Goal: Information Seeking & Learning: Learn about a topic

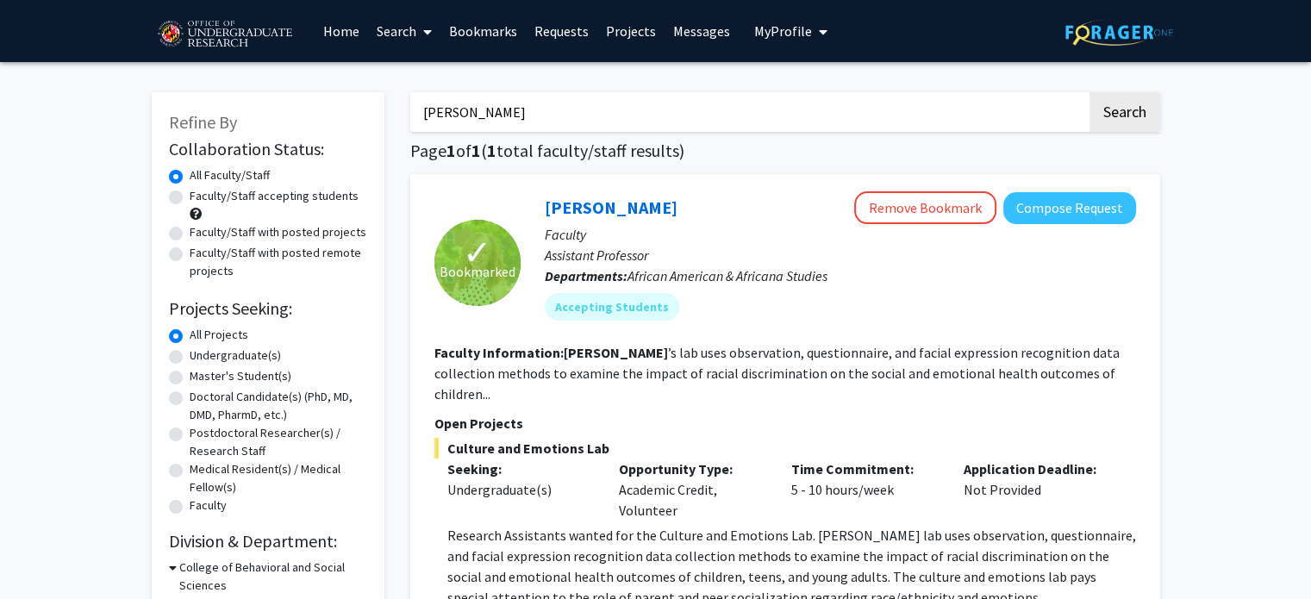
click at [544, 124] on input "[PERSON_NAME]" at bounding box center [748, 112] width 676 height 40
click at [505, 108] on input "[PERSON_NAME]" at bounding box center [748, 112] width 676 height 40
click at [310, 232] on label "Faculty/Staff with posted projects" at bounding box center [278, 232] width 177 height 18
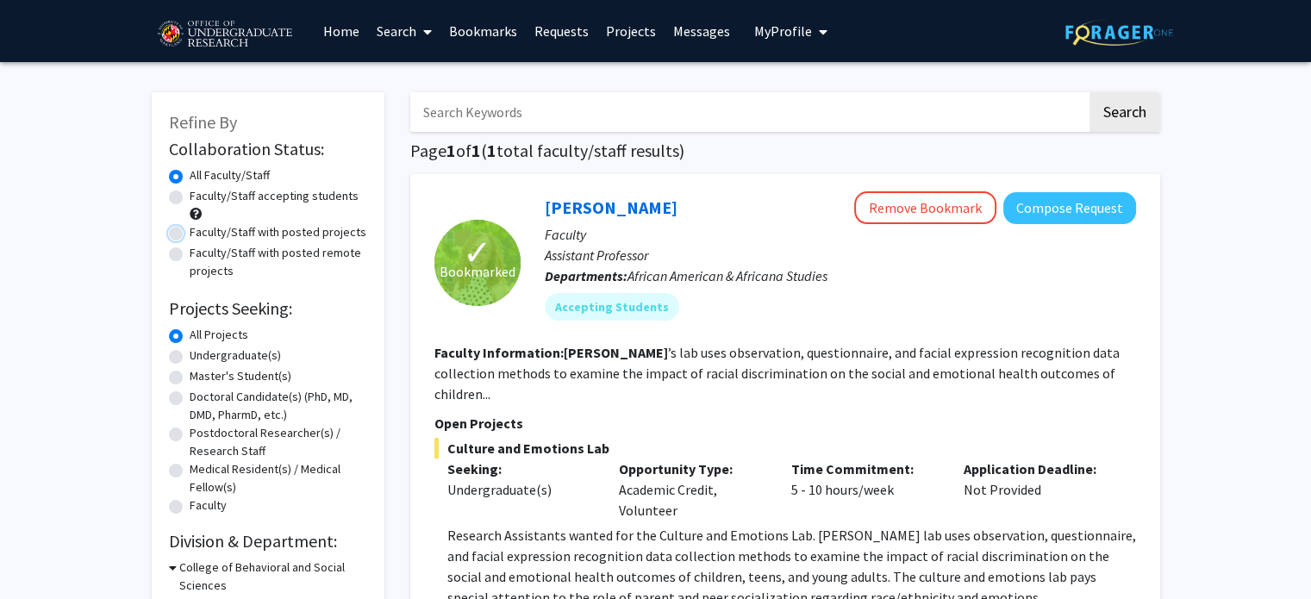
click at [201, 232] on input "Faculty/Staff with posted projects" at bounding box center [195, 228] width 11 height 11
radio input "true"
click at [1127, 117] on button "Search" at bounding box center [1124, 112] width 71 height 40
radio input "true"
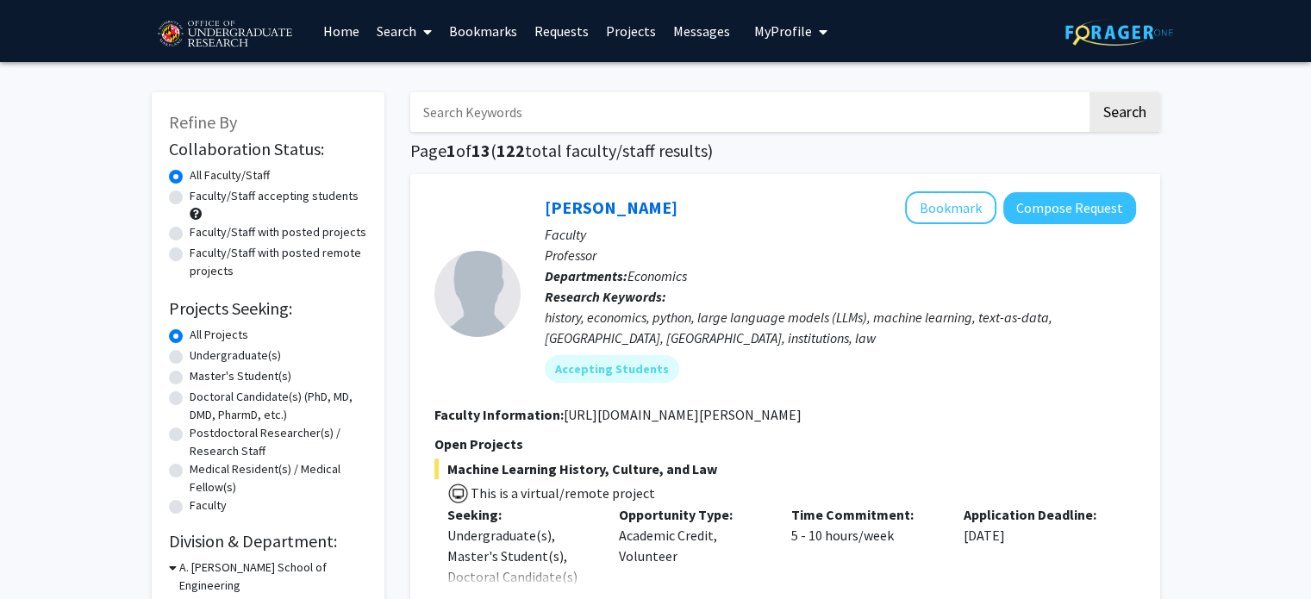
click at [273, 236] on label "Faculty/Staff with posted projects" at bounding box center [278, 232] width 177 height 18
click at [201, 234] on input "Faculty/Staff with posted projects" at bounding box center [195, 228] width 11 height 11
radio input "true"
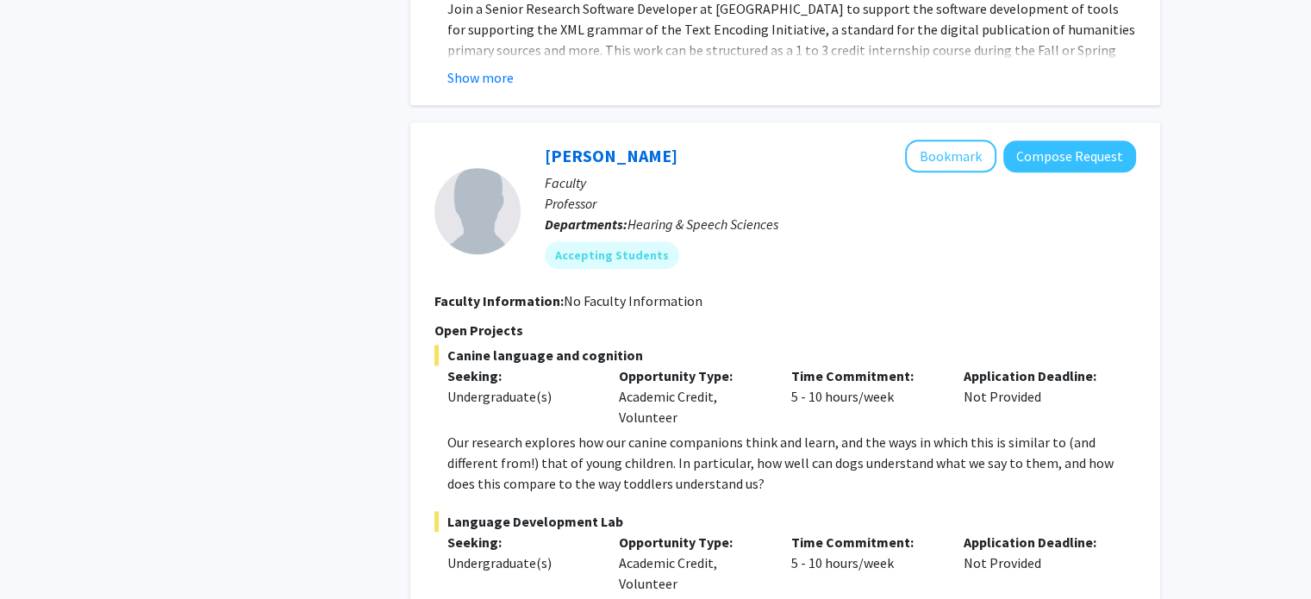
scroll to position [8514, 0]
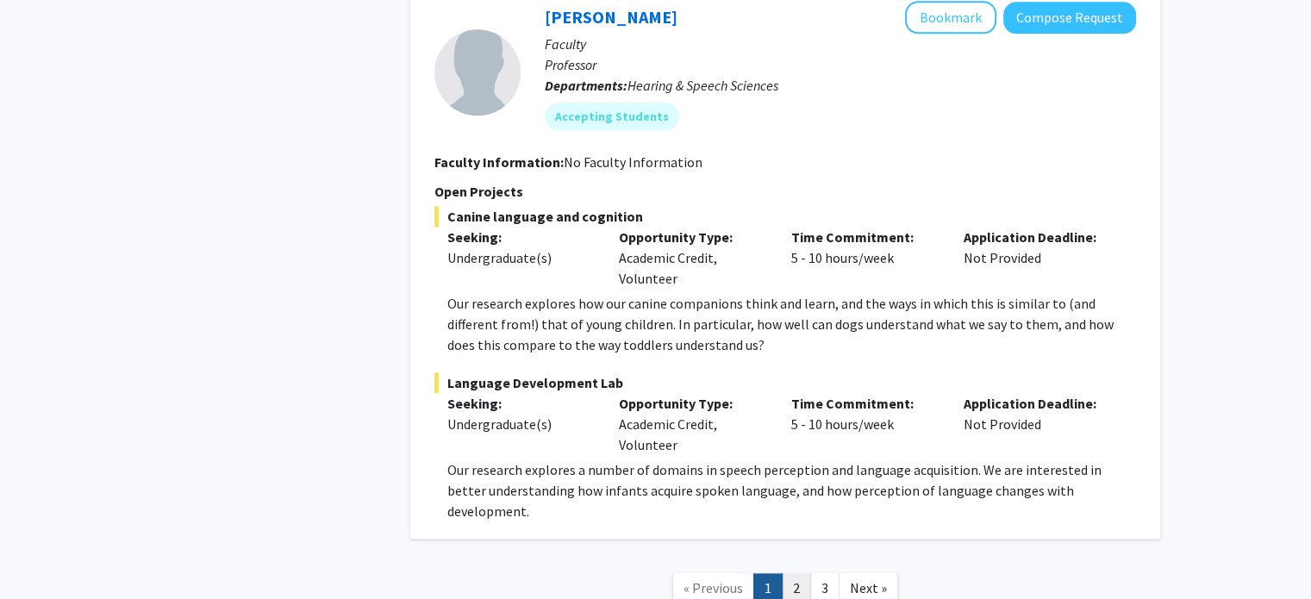
click at [793, 573] on link "2" at bounding box center [796, 588] width 29 height 30
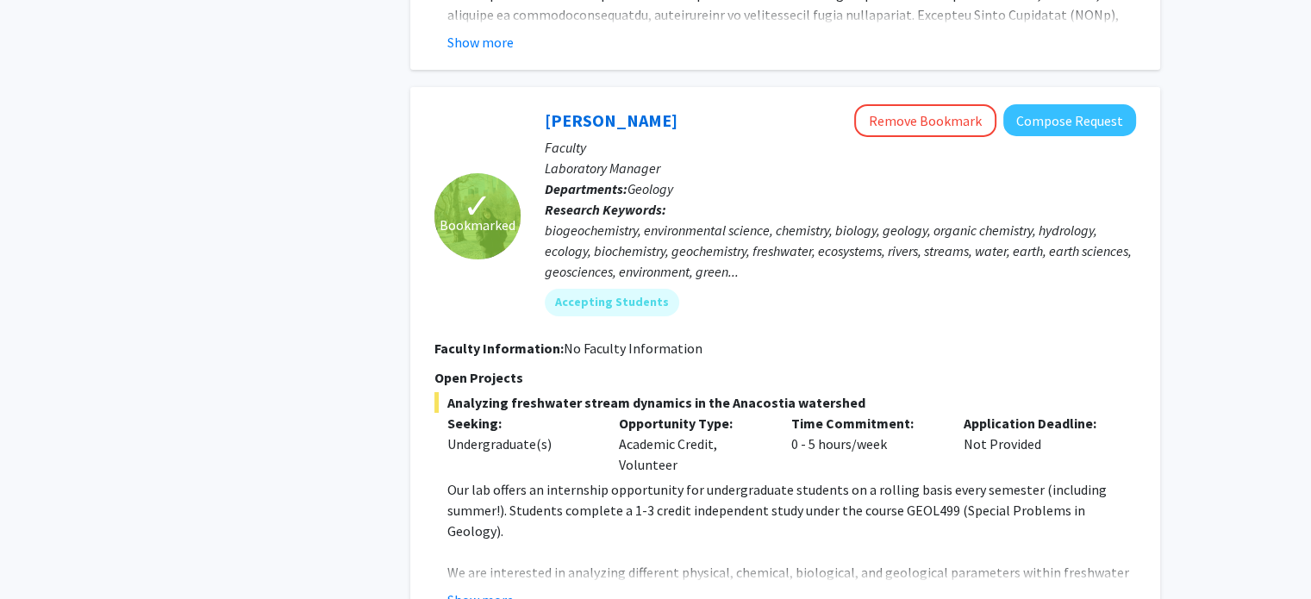
scroll to position [6052, 0]
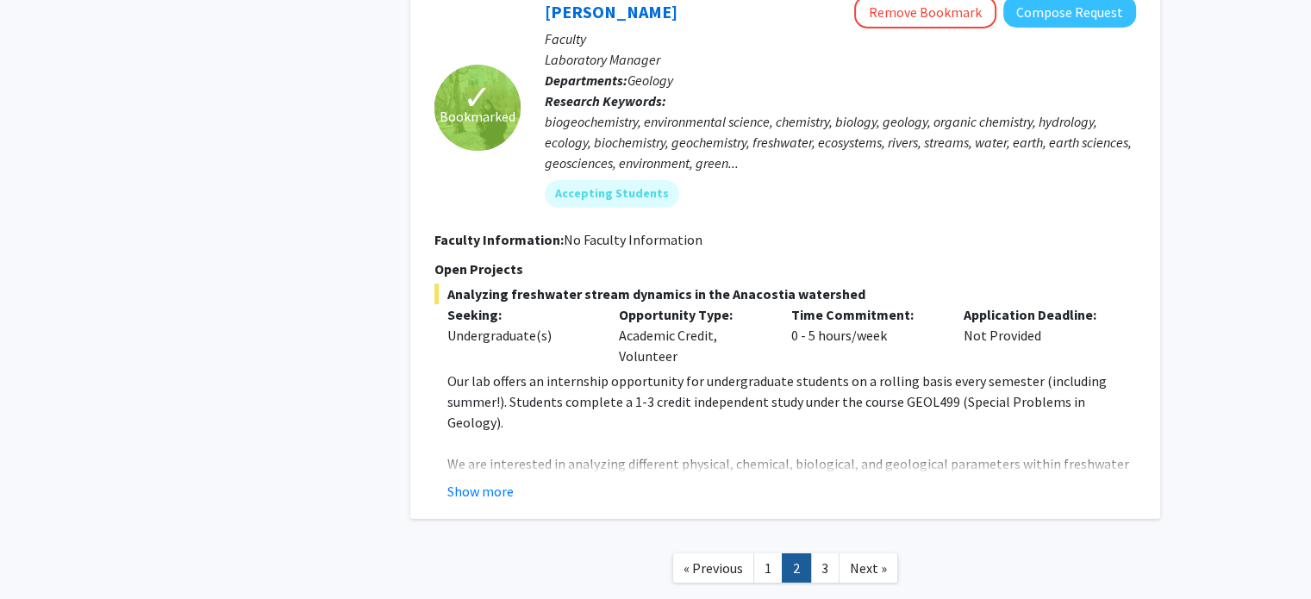
click at [835, 536] on nav "« Previous 1 2 3 Next »" at bounding box center [785, 571] width 750 height 70
click at [825, 553] on link "3" at bounding box center [824, 568] width 29 height 30
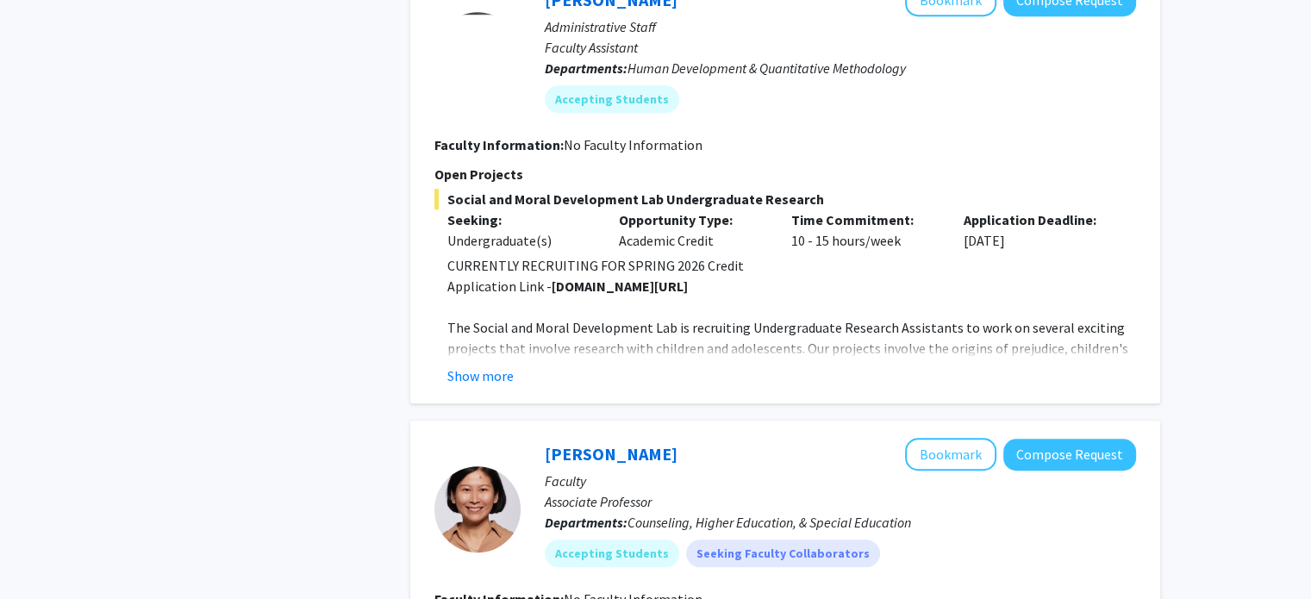
scroll to position [1179, 0]
click at [462, 364] on button "Show more" at bounding box center [480, 374] width 66 height 21
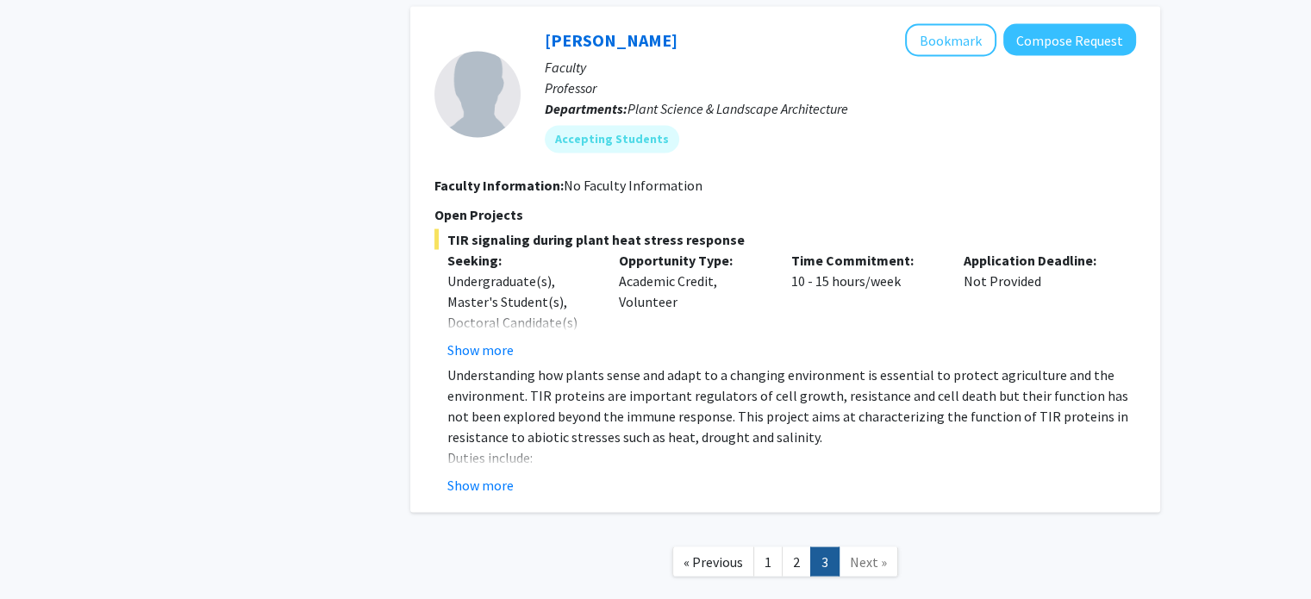
scroll to position [3305, 0]
